Goal: Transaction & Acquisition: Download file/media

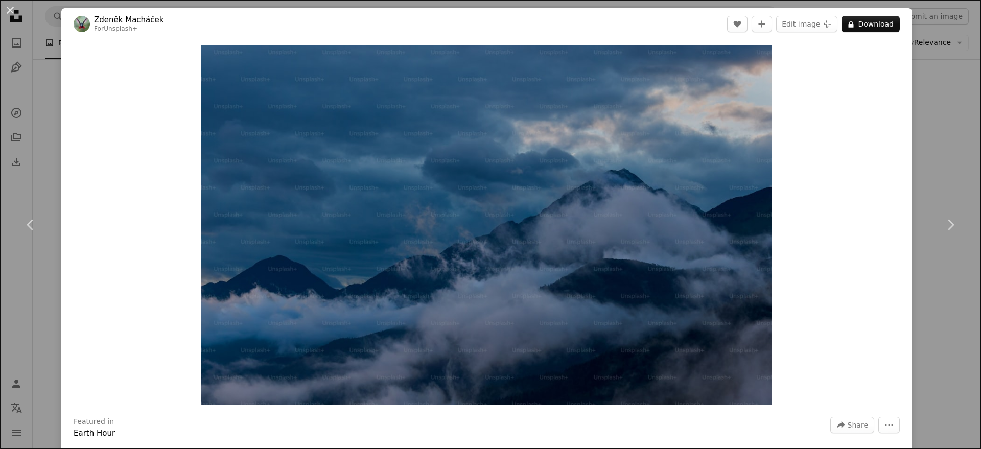
scroll to position [2, 0]
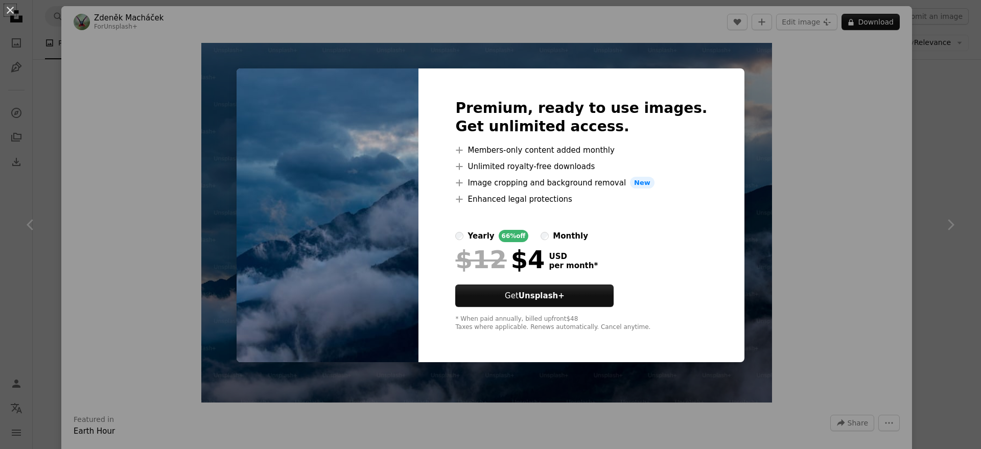
click at [752, 120] on div "An X shape Premium, ready to use images. Get unlimited access. A plus sign Memb…" at bounding box center [490, 224] width 981 height 449
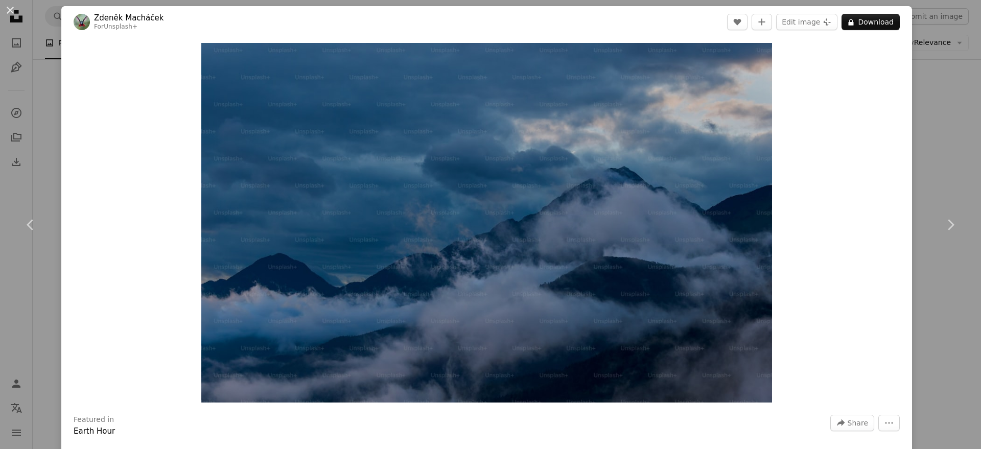
click at [812, 170] on div "Zoom in" at bounding box center [486, 223] width 851 height 370
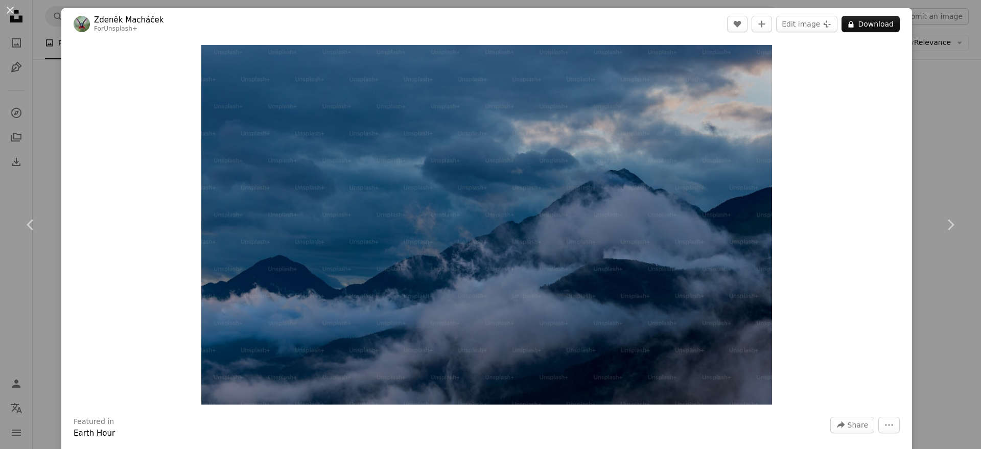
click at [939, 162] on div "An X shape Chevron left Chevron right [PERSON_NAME] For Unsplash+ A heart A plu…" at bounding box center [490, 224] width 981 height 449
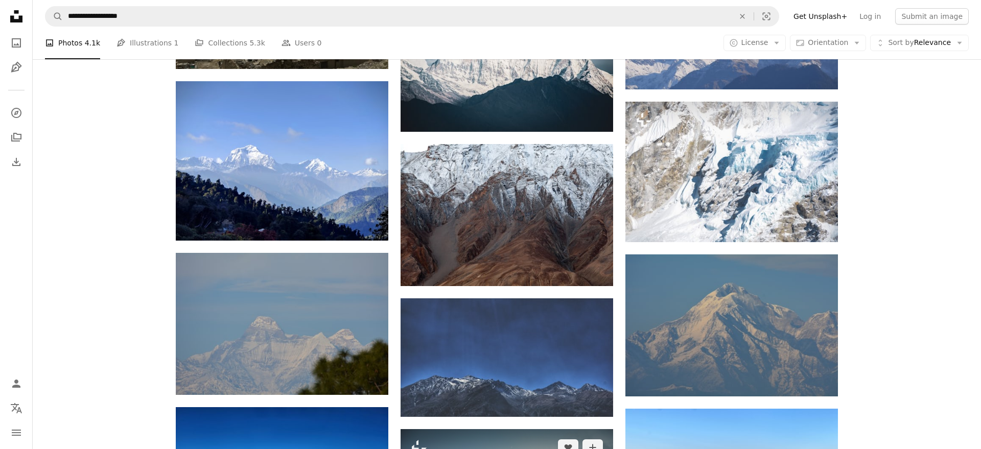
scroll to position [1856, 0]
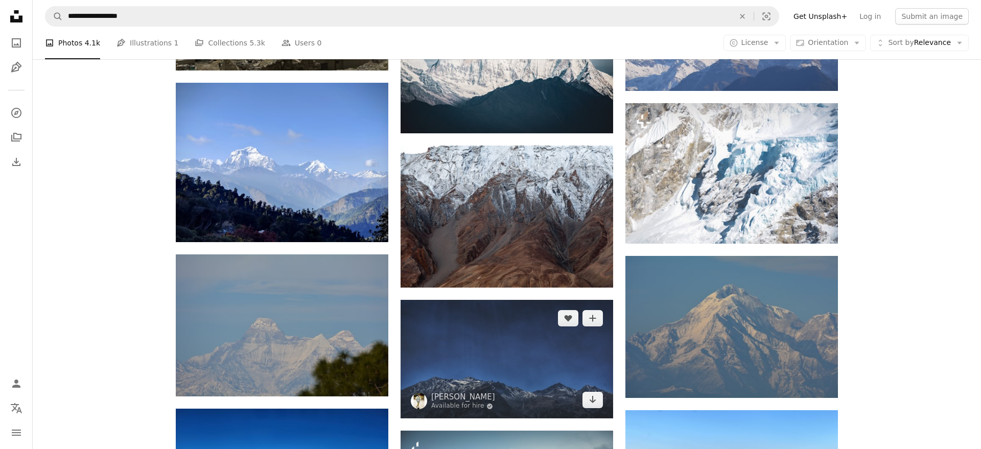
click at [500, 339] on img at bounding box center [507, 359] width 213 height 119
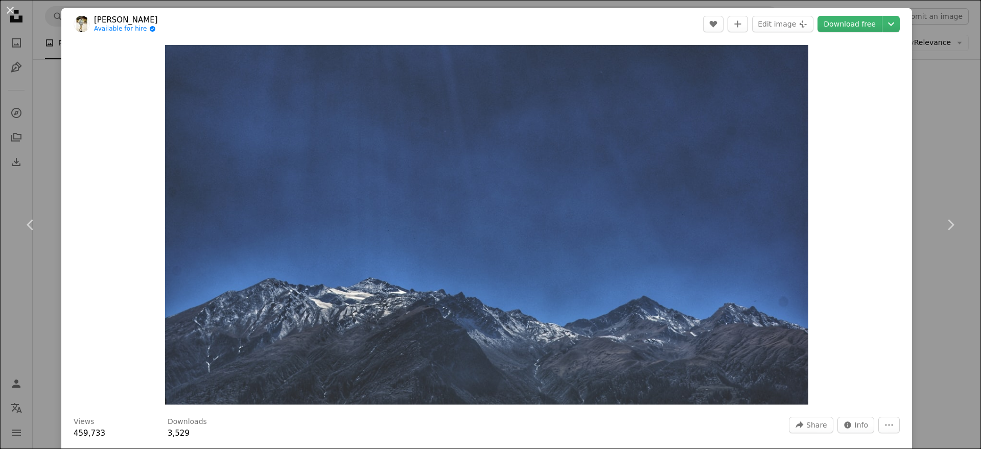
click at [949, 290] on div "An X shape Chevron left Chevron right [PERSON_NAME] Available for hire A checkm…" at bounding box center [490, 224] width 981 height 449
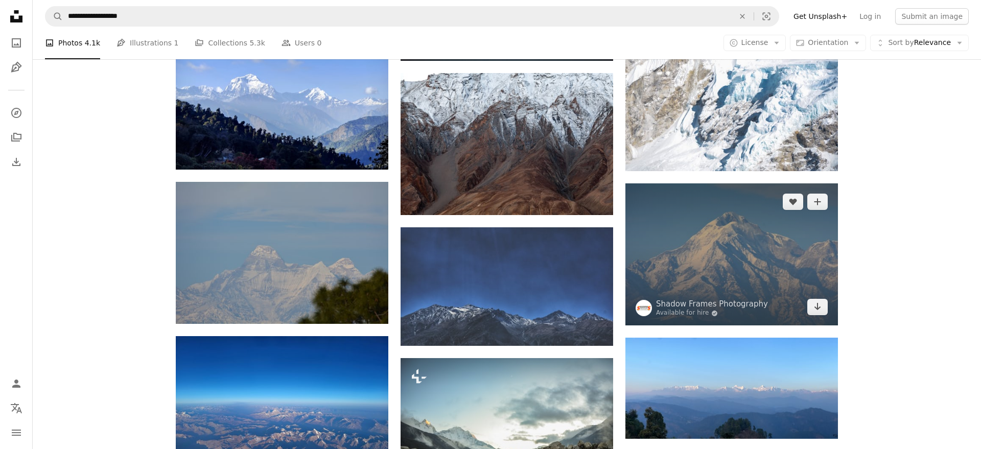
scroll to position [1927, 0]
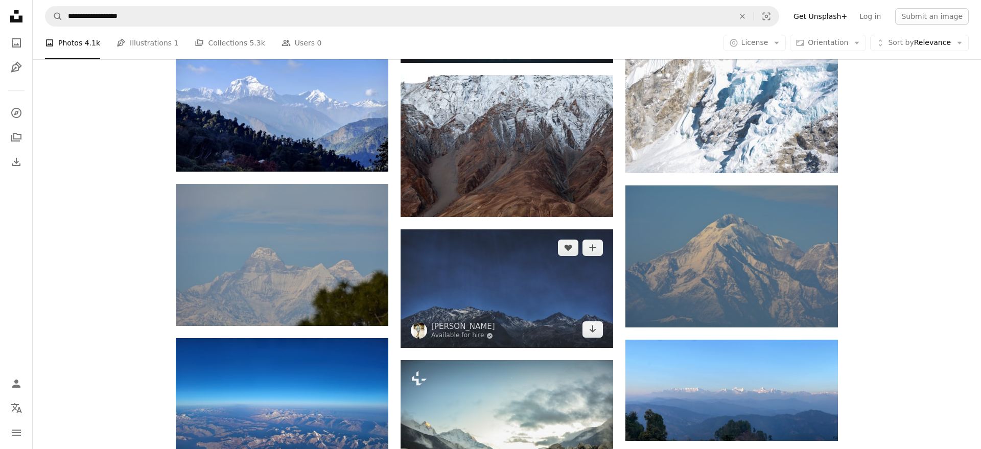
click at [472, 301] on img at bounding box center [507, 289] width 213 height 119
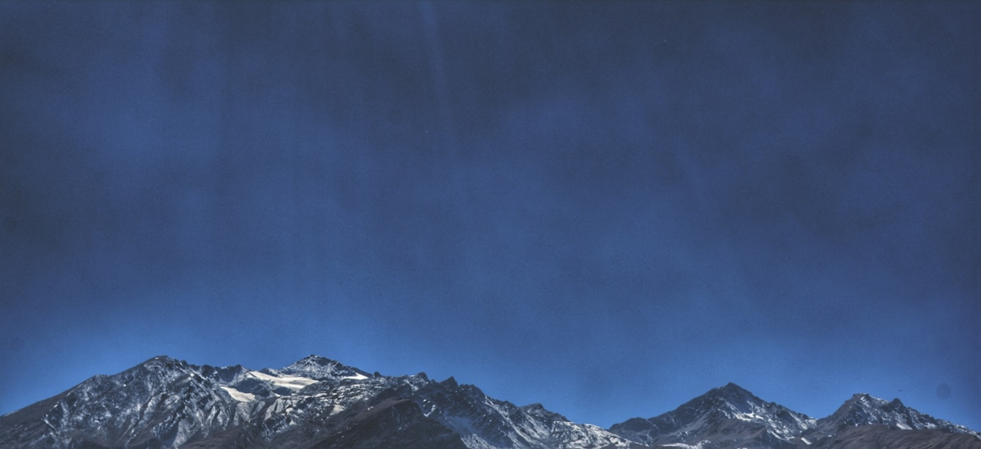
scroll to position [50, 0]
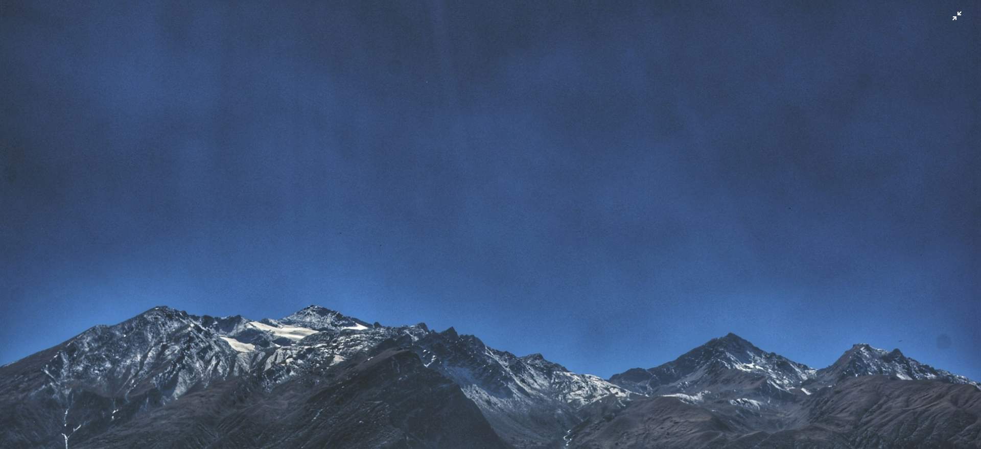
click at [780, 180] on img "Zoom out on this image" at bounding box center [490, 224] width 982 height 550
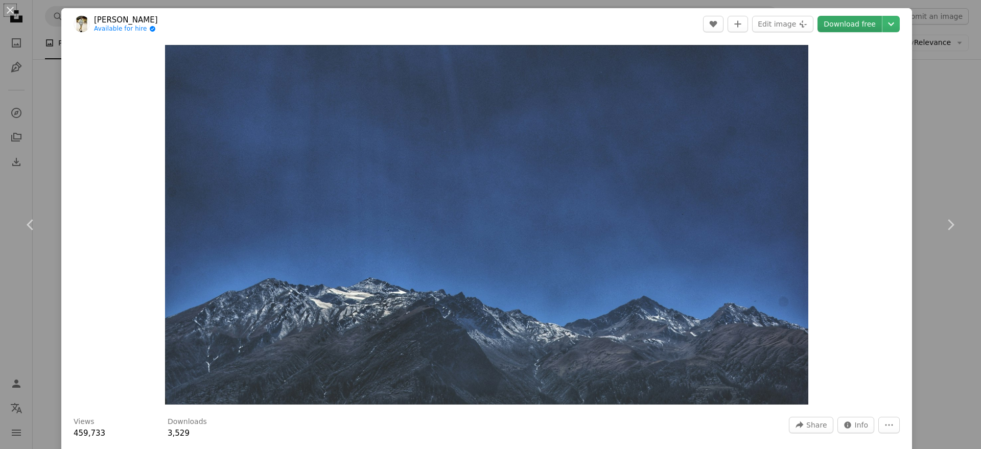
click at [868, 27] on link "Download free" at bounding box center [850, 24] width 64 height 16
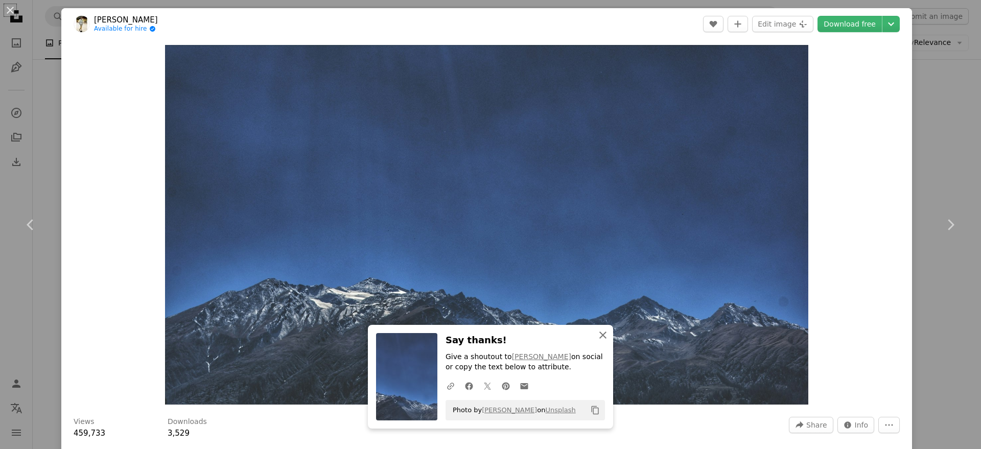
click at [605, 337] on icon "button" at bounding box center [603, 335] width 7 height 7
